Goal: Information Seeking & Learning: Learn about a topic

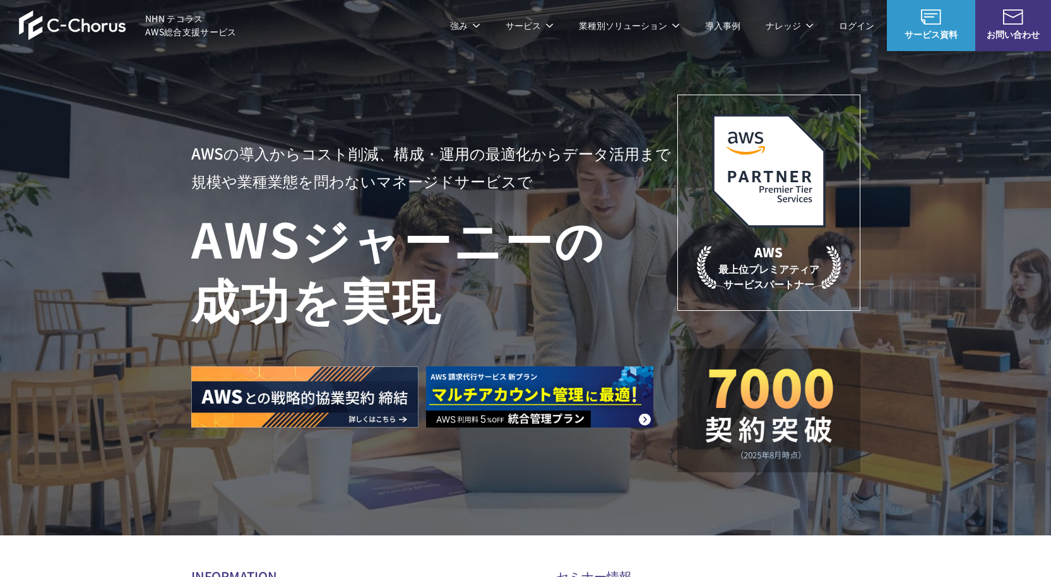
click at [176, 21] on span "NHN テコラス AWS総合支援サービス" at bounding box center [190, 25] width 91 height 27
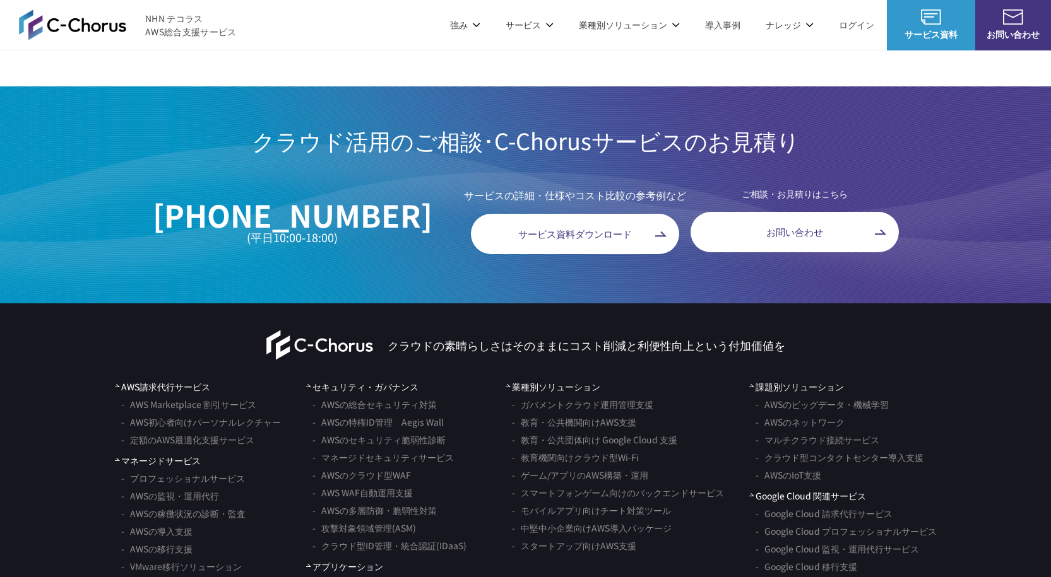
scroll to position [7231, 0]
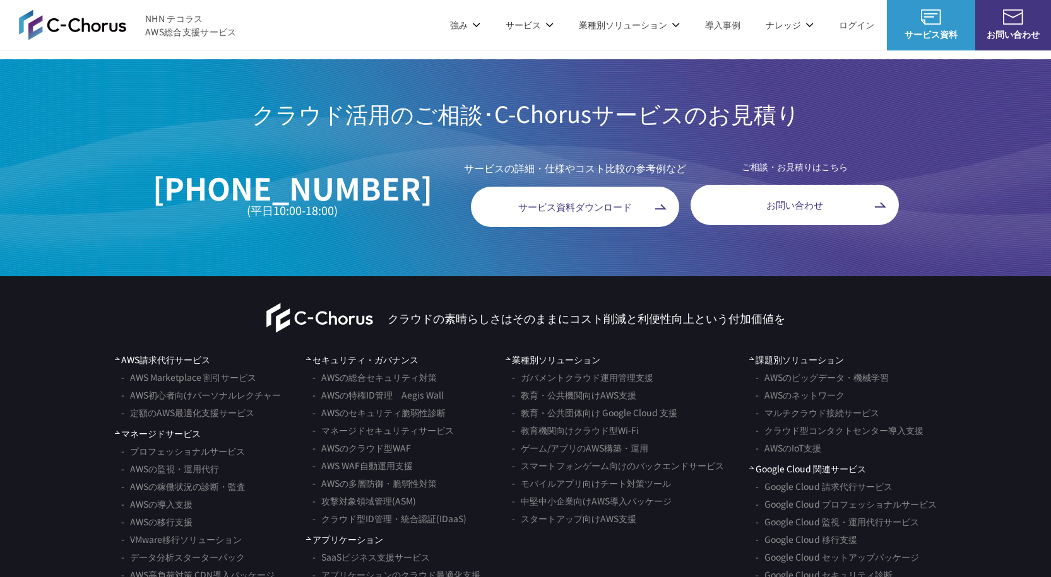
click at [722, 36] on li "導入事例" at bounding box center [722, 25] width 61 height 50
click at [724, 27] on link "導入事例" at bounding box center [722, 24] width 35 height 13
